Goal: Task Accomplishment & Management: Complete application form

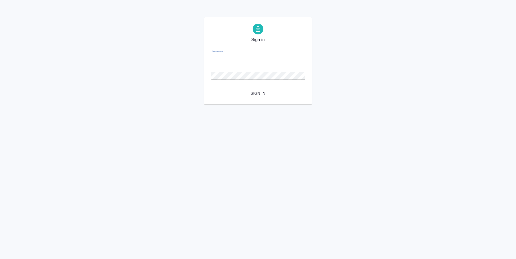
click at [219, 57] on input "Username   *" at bounding box center [258, 58] width 95 height 8
type input "[EMAIL_ADDRESS][DOMAIN_NAME]"
click at [211, 88] on button "Sign in" at bounding box center [258, 93] width 95 height 10
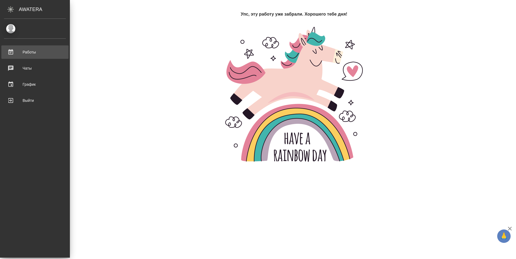
click at [8, 49] on div "Работы" at bounding box center [35, 52] width 62 height 8
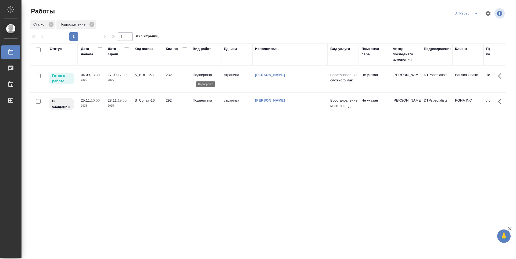
click at [199, 74] on p "Подверстка" at bounding box center [206, 74] width 26 height 5
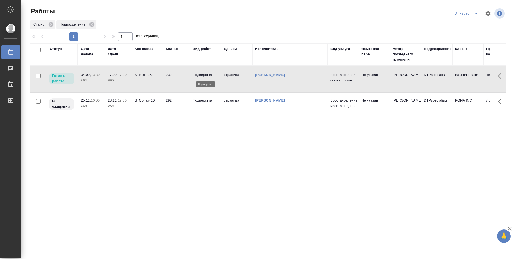
click at [199, 74] on p "Подверстка" at bounding box center [206, 74] width 26 height 5
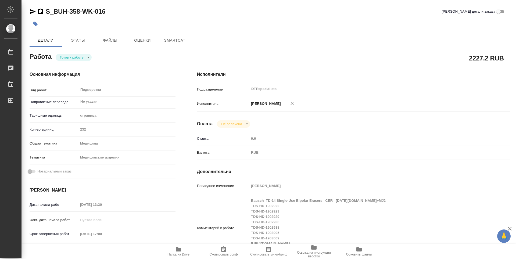
type textarea "x"
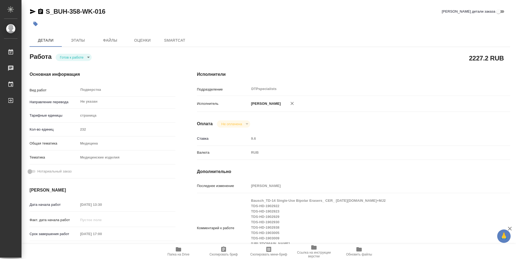
type textarea "x"
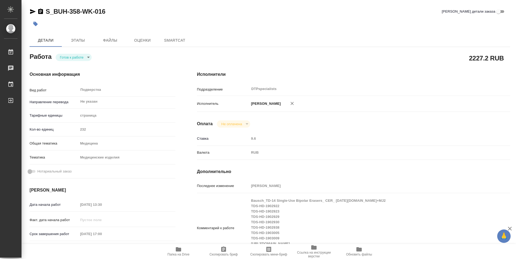
type textarea "x"
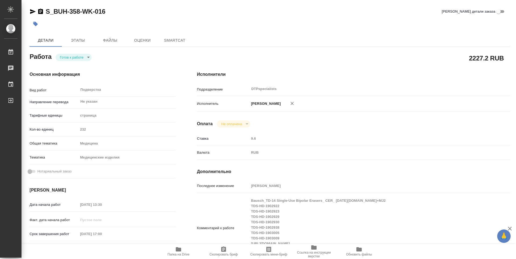
type textarea "x"
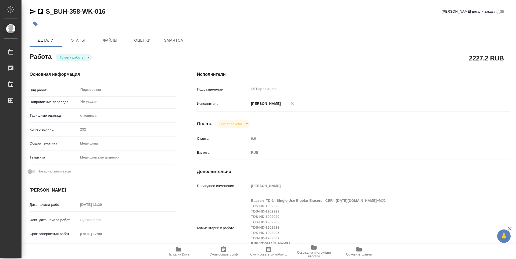
type textarea "x"
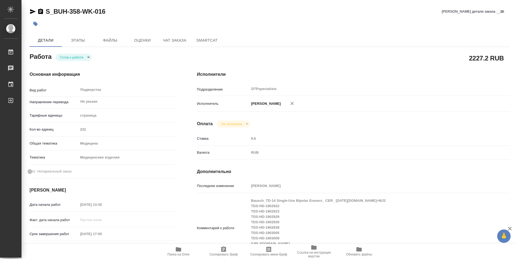
type textarea "x"
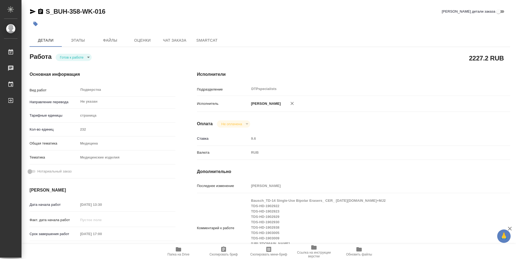
type textarea "x"
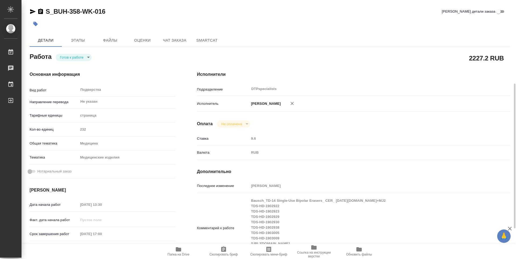
scroll to position [81, 0]
